Goal: Find specific fact: Find specific fact

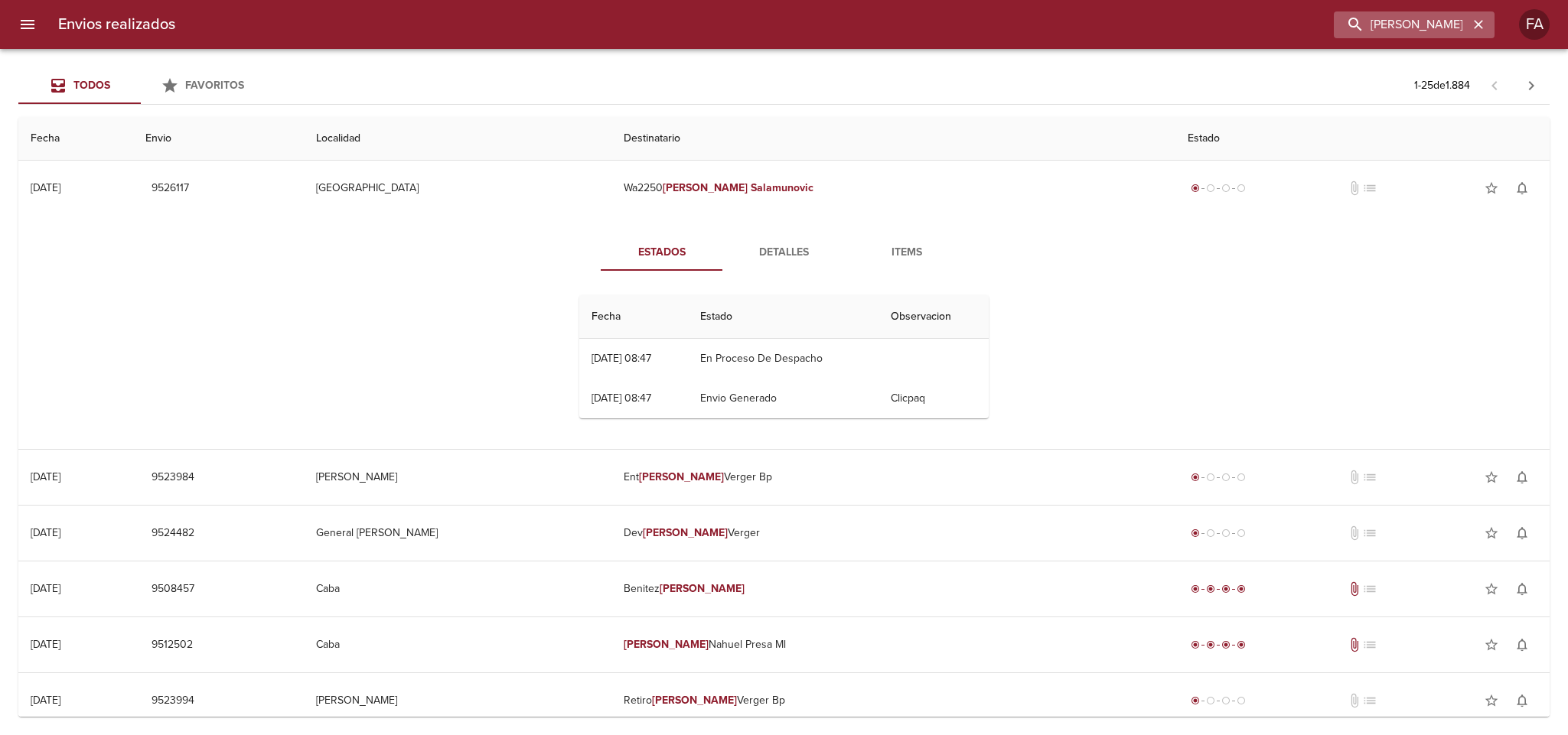
drag, startPoint x: 1477, startPoint y: 26, endPoint x: 1458, endPoint y: 25, distance: 19.0
click at [1477, 25] on icon "button" at bounding box center [1478, 24] width 9 height 9
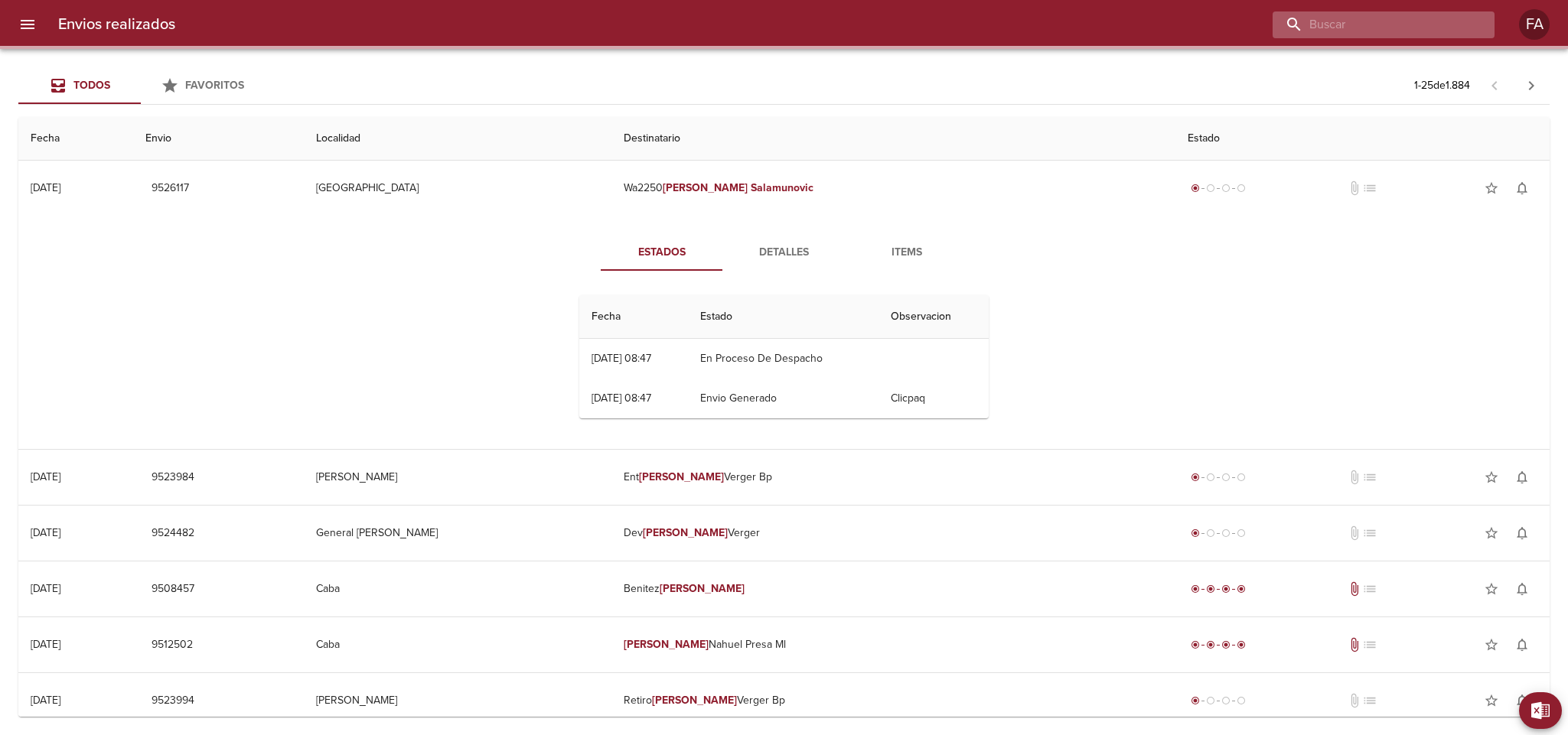
drag, startPoint x: 1458, startPoint y: 25, endPoint x: 1435, endPoint y: 21, distance: 23.3
click at [1453, 25] on input "buscar" at bounding box center [1370, 24] width 196 height 27
paste input "[PERSON_NAME]"
type input "[PERSON_NAME]"
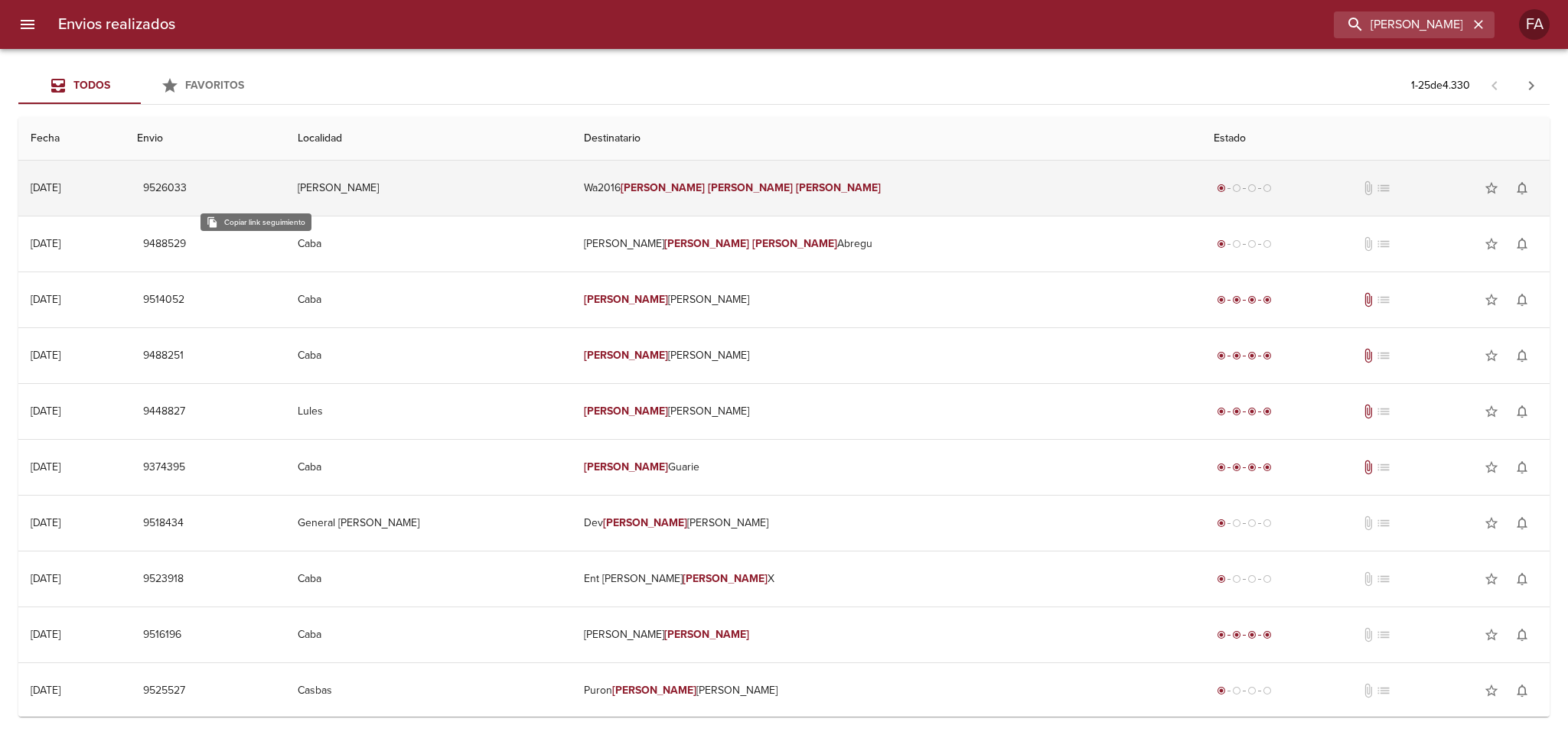
click at [186, 185] on span "9526033" at bounding box center [165, 189] width 44 height 19
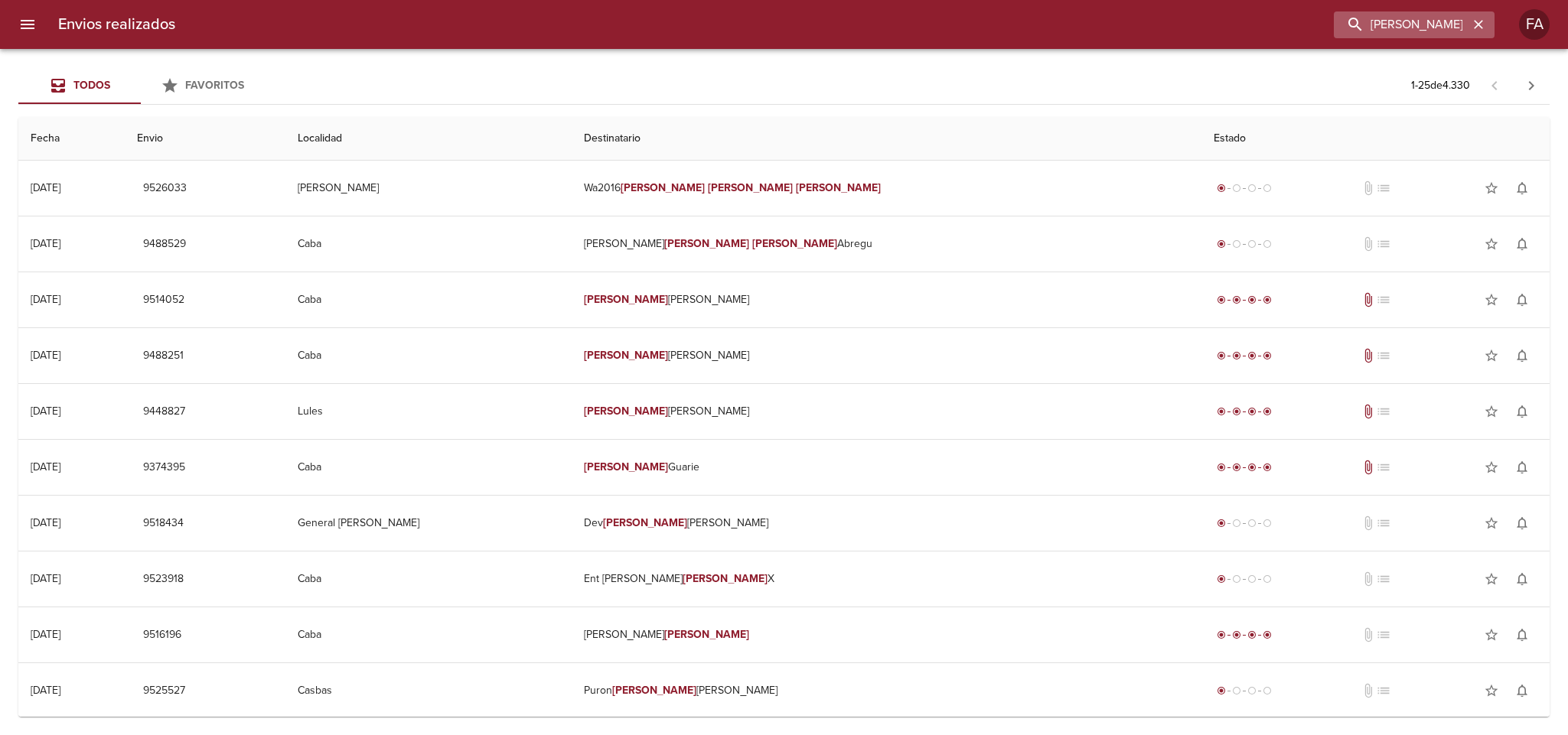
drag, startPoint x: 1479, startPoint y: 25, endPoint x: 1463, endPoint y: 25, distance: 16.0
click at [1478, 25] on icon "button" at bounding box center [1478, 24] width 9 height 9
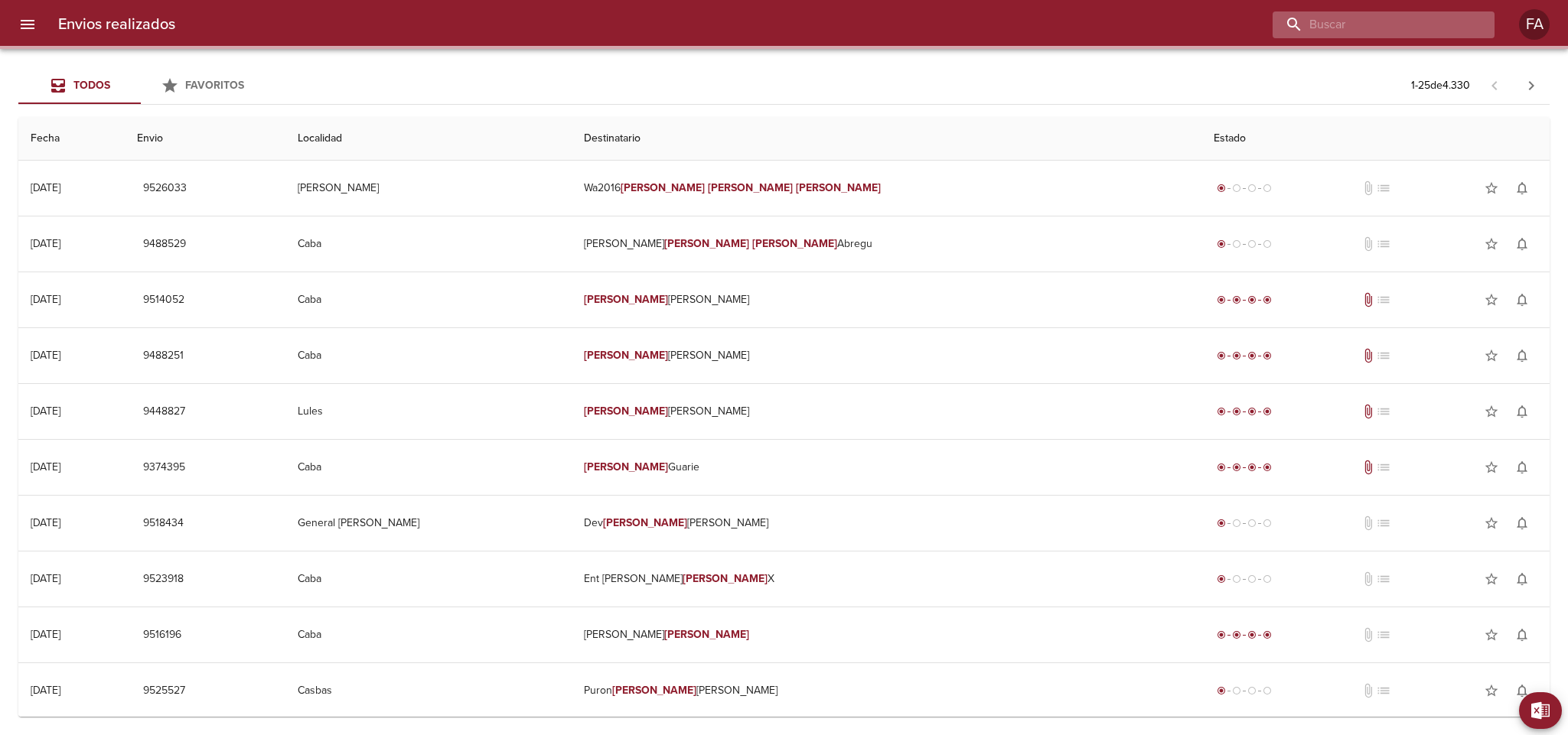
click at [1462, 25] on input "buscar" at bounding box center [1370, 24] width 196 height 27
paste input "[PERSON_NAME]"
type input "[PERSON_NAME]"
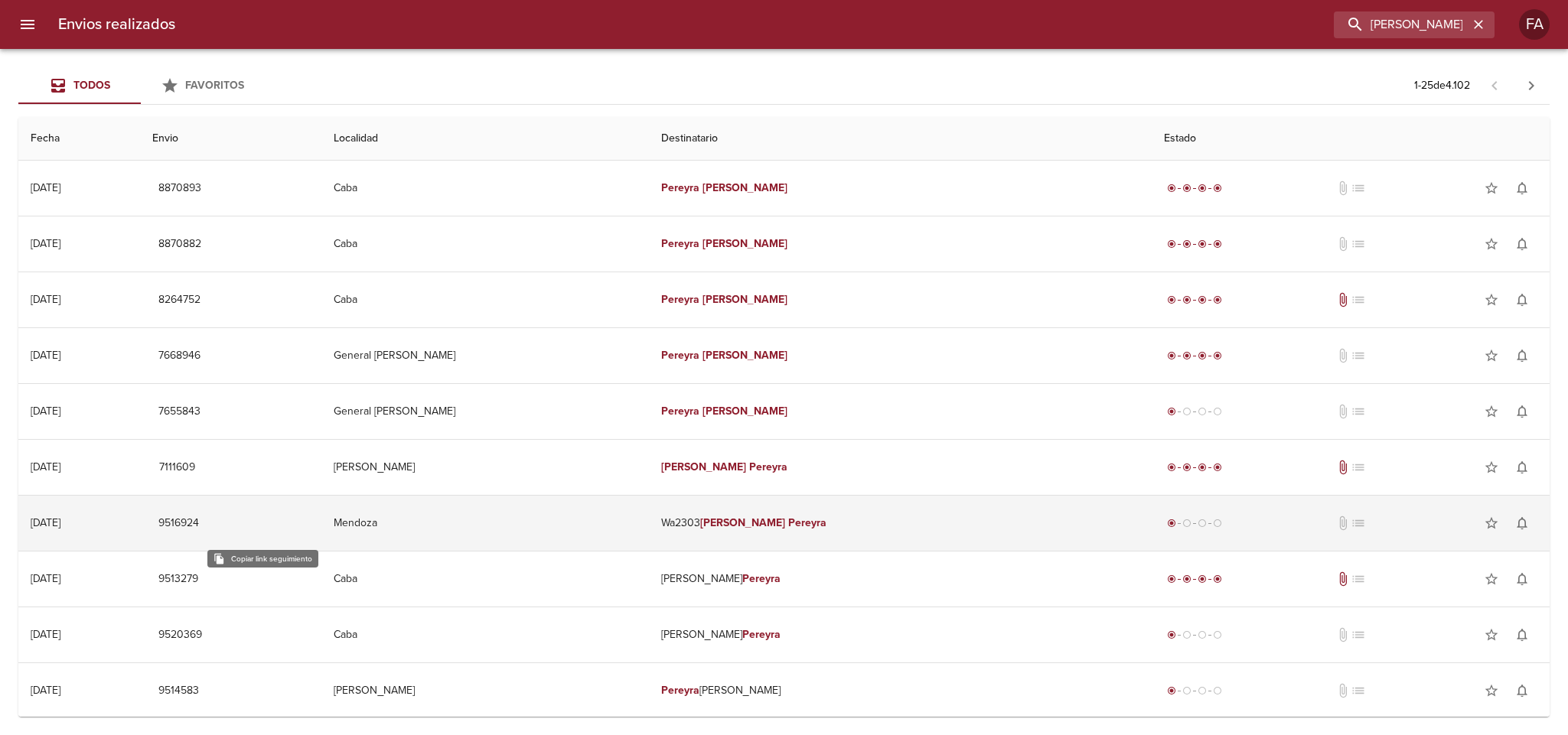
click at [199, 528] on span "9516924" at bounding box center [179, 523] width 40 height 19
click at [606, 517] on td "Mendoza" at bounding box center [484, 522] width 327 height 55
